Goal: Find specific page/section

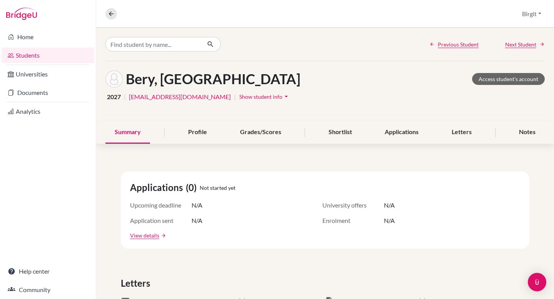
click at [518, 78] on link "Access student's account" at bounding box center [508, 79] width 73 height 12
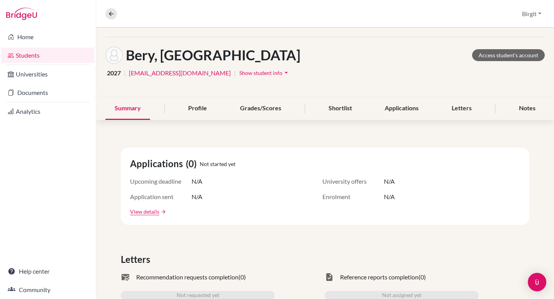
scroll to position [28, 0]
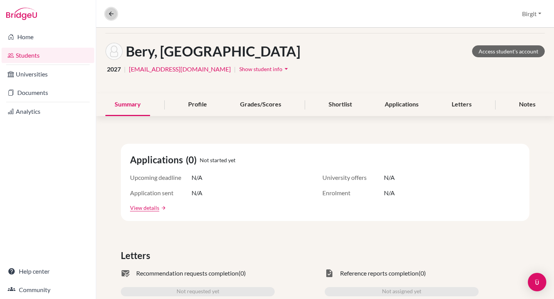
click at [111, 13] on icon at bounding box center [111, 13] width 7 height 7
